Goal: Find specific page/section

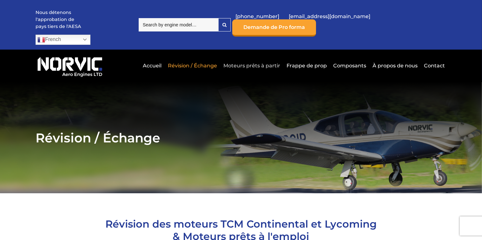
click at [264, 58] on link "Moteurs prêts à partir" at bounding box center [252, 66] width 60 height 16
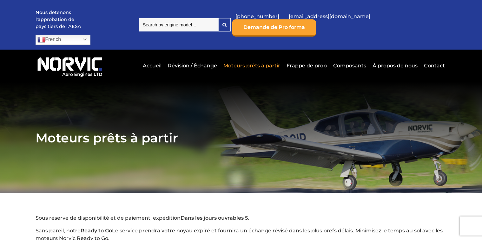
click at [184, 19] on input "search" at bounding box center [179, 24] width 80 height 13
type input "O320"
click at [205, 58] on link "Révision / Échange" at bounding box center [192, 66] width 52 height 16
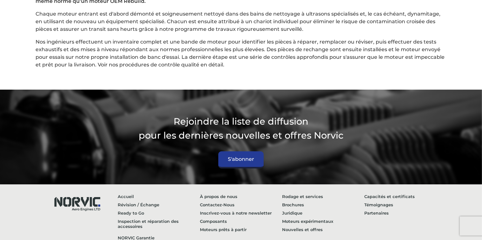
scroll to position [1771, 0]
